Goal: Task Accomplishment & Management: Complete application form

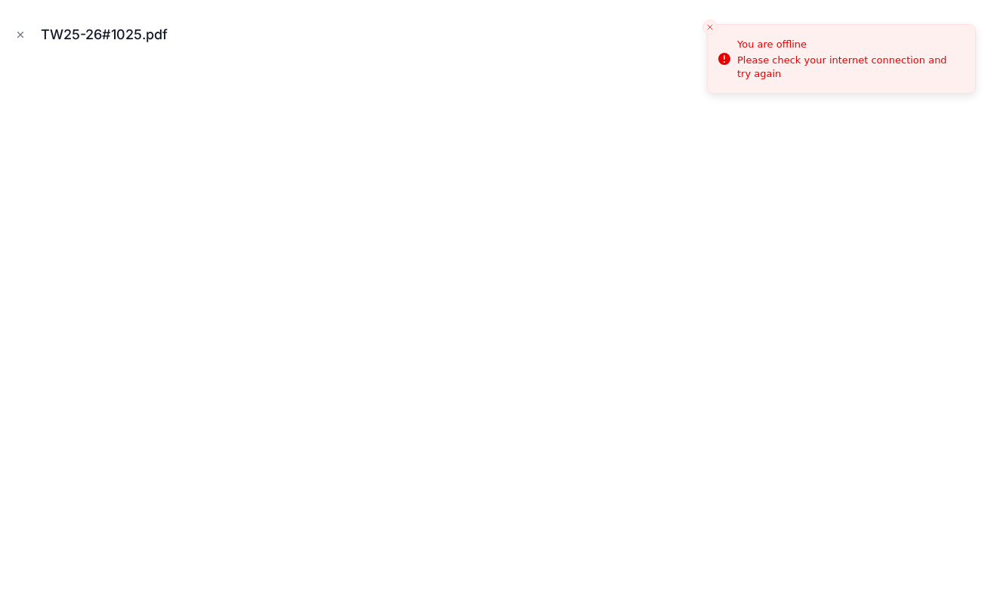
scroll to position [449, 0]
click at [19, 34] on icon "Close modal" at bounding box center [20, 34] width 11 height 11
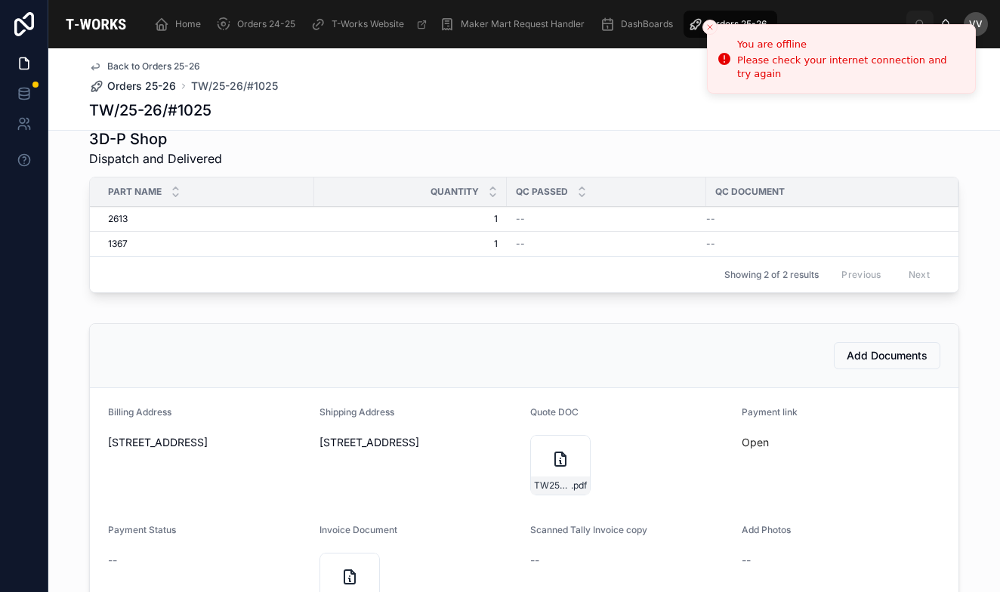
click at [154, 87] on span "Orders 25-26" at bounding box center [141, 86] width 69 height 15
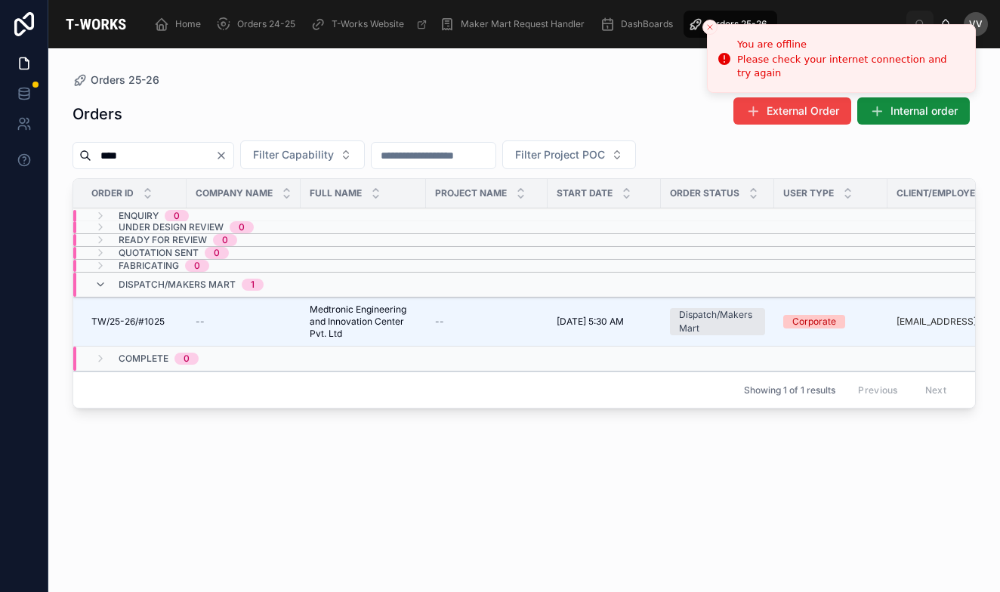
click at [708, 26] on line "Close toast" at bounding box center [710, 27] width 5 height 5
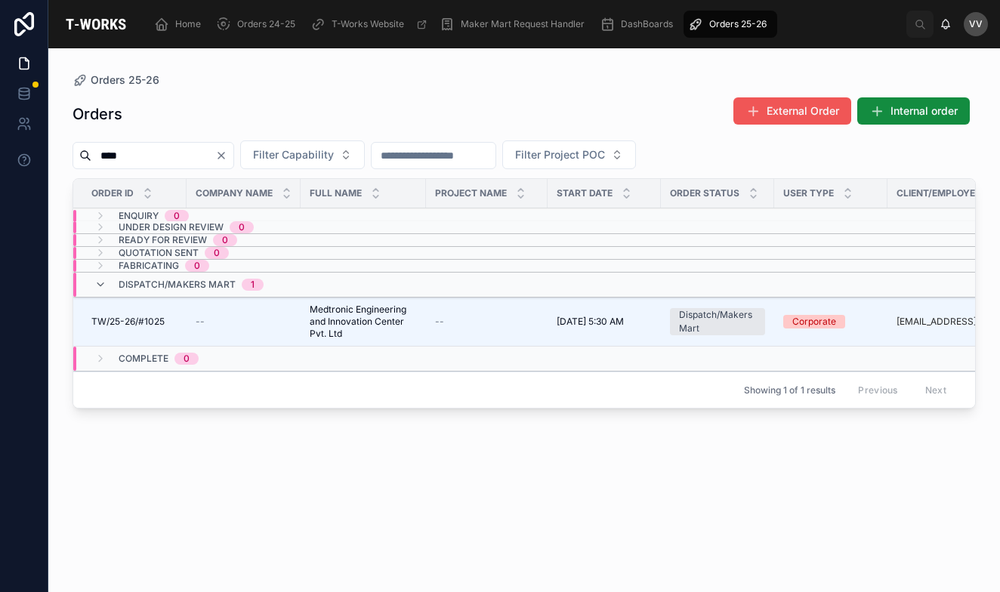
click at [825, 112] on span "External Order" at bounding box center [803, 110] width 72 height 15
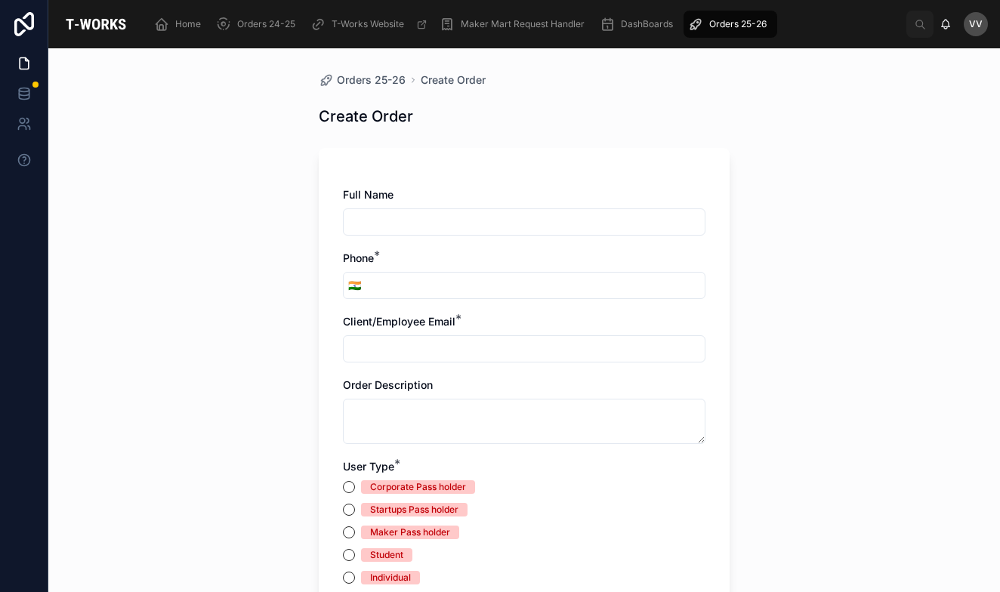
click at [733, 18] on span "Orders 25-26" at bounding box center [737, 24] width 57 height 12
